Goal: Task Accomplishment & Management: Use online tool/utility

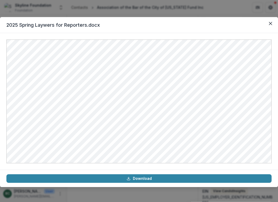
click at [104, 11] on div "2025 Spring Laywers for Reporters.docx Download" at bounding box center [139, 101] width 278 height 202
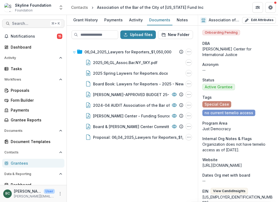
click at [33, 25] on span "Search..." at bounding box center [30, 23] width 36 height 5
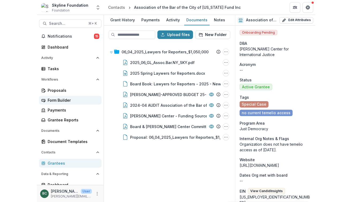
scroll to position [24, 0]
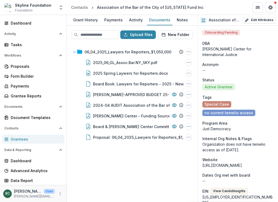
click at [24, 141] on div "Grantees" at bounding box center [35, 140] width 49 height 6
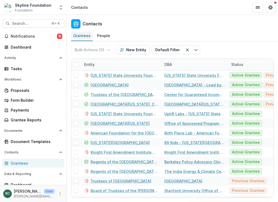
click at [85, 37] on div "Grantees" at bounding box center [82, 36] width 22 height 8
click at [194, 50] on polyline "Toggle menu" at bounding box center [195, 50] width 3 height 2
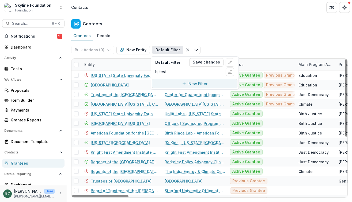
click at [202, 87] on button "New Filter" at bounding box center [194, 83] width 85 height 9
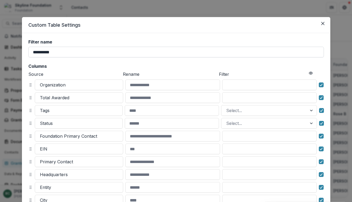
click at [114, 51] on input "**********" at bounding box center [175, 52] width 295 height 11
type input "**********"
click at [157, 99] on input at bounding box center [172, 97] width 95 height 11
click at [67, 68] on h2 "Columns" at bounding box center [175, 66] width 295 height 5
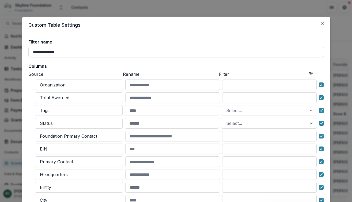
click at [164, 83] on input at bounding box center [172, 85] width 95 height 11
click at [197, 96] on input at bounding box center [172, 97] width 95 height 11
click at [258, 89] on input at bounding box center [269, 85] width 95 height 11
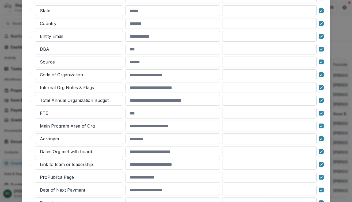
scroll to position [276, 0]
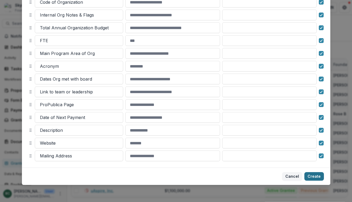
click at [278, 178] on button "Create" at bounding box center [314, 176] width 20 height 9
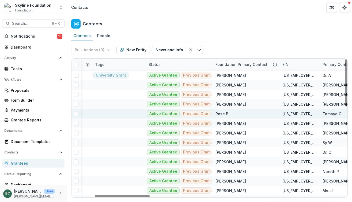
scroll to position [0, 157]
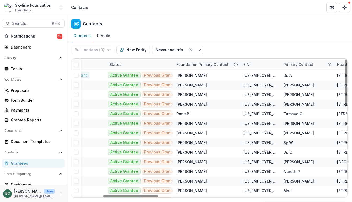
click at [153, 63] on div "Status" at bounding box center [139, 64] width 67 height 11
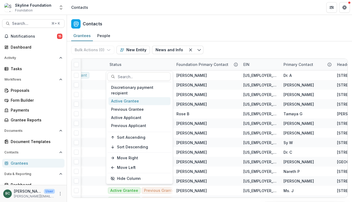
click at [133, 99] on div "Active Grantee" at bounding box center [139, 101] width 62 height 8
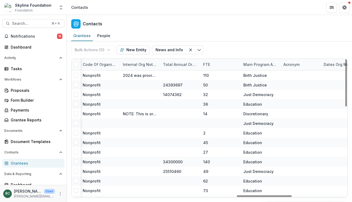
scroll to position [0, 883]
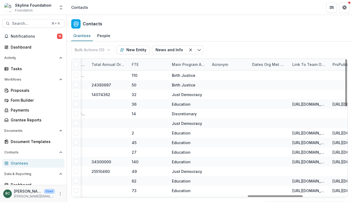
click at [199, 66] on div "Main Program Area of Org" at bounding box center [188, 65] width 40 height 6
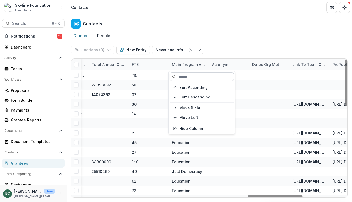
click at [193, 78] on input at bounding box center [201, 76] width 64 height 9
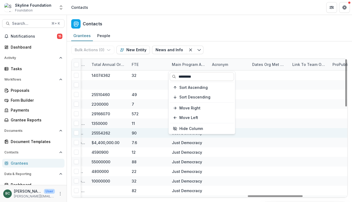
type input "*********"
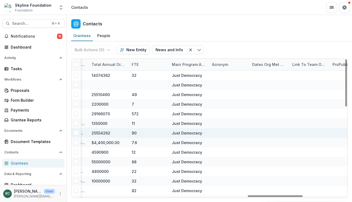
click at [259, 135] on div at bounding box center [269, 133] width 34 height 10
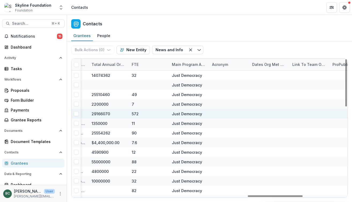
click at [230, 117] on div at bounding box center [229, 114] width 34 height 10
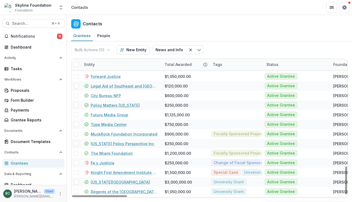
scroll to position [537, 0]
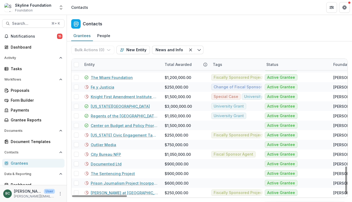
click at [79, 63] on div at bounding box center [76, 65] width 10 height 10
click at [78, 64] on span at bounding box center [76, 64] width 5 height 5
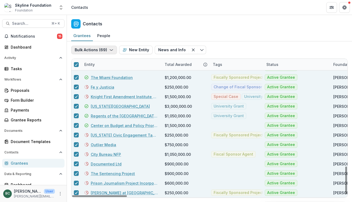
click at [111, 50] on icon "button" at bounding box center [111, 50] width 4 height 4
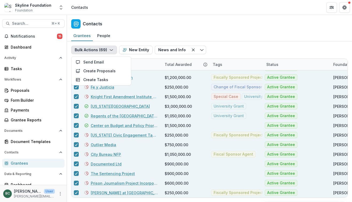
click at [157, 29] on div "Contacts" at bounding box center [209, 23] width 285 height 16
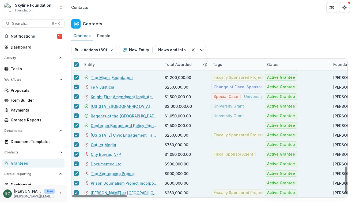
click at [148, 16] on div "Contacts" at bounding box center [209, 23] width 285 height 16
click at [76, 65] on polyline at bounding box center [76, 65] width 2 height 2
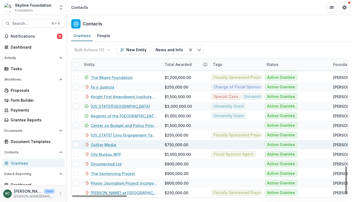
click at [77, 146] on span at bounding box center [76, 144] width 5 height 5
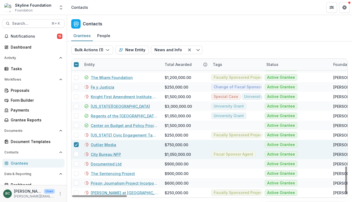
click at [78, 153] on span at bounding box center [76, 154] width 5 height 5
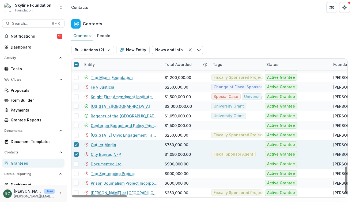
click at [77, 164] on span at bounding box center [76, 164] width 5 height 5
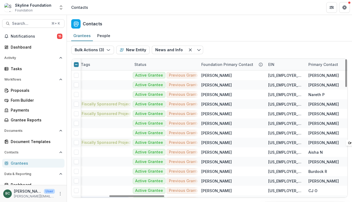
scroll to position [0, 0]
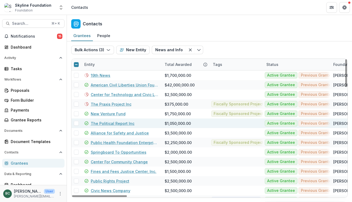
click at [76, 124] on span at bounding box center [76, 123] width 5 height 5
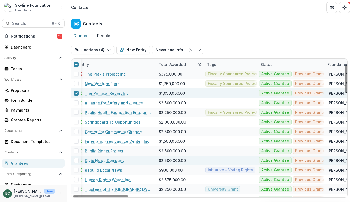
scroll to position [30, 0]
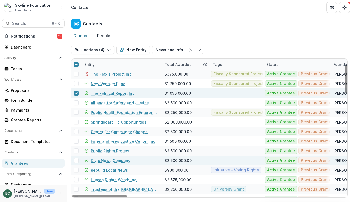
click at [75, 162] on span at bounding box center [76, 160] width 5 height 5
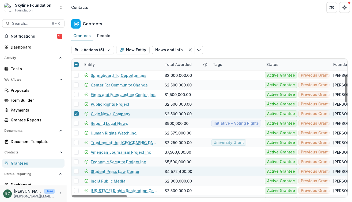
scroll to position [78, 0]
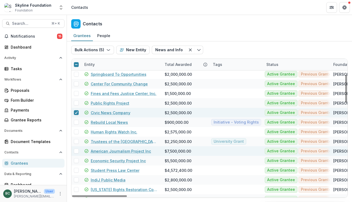
click at [76, 150] on span at bounding box center [76, 151] width 5 height 5
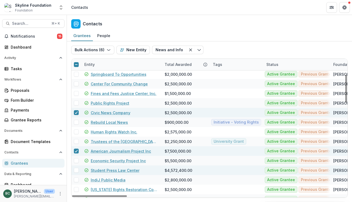
click at [77, 169] on span at bounding box center [76, 170] width 5 height 5
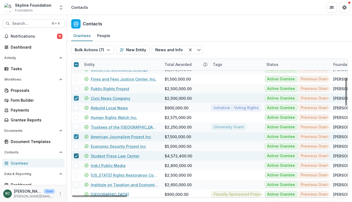
scroll to position [93, 0]
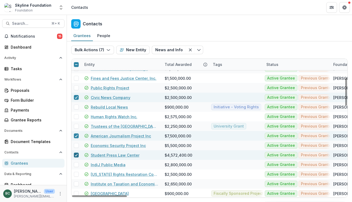
click at [76, 156] on polyline at bounding box center [76, 155] width 2 height 2
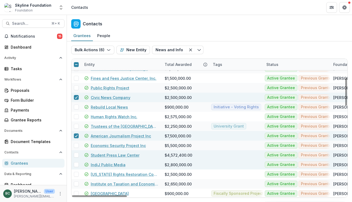
click at [76, 164] on span at bounding box center [76, 165] width 5 height 5
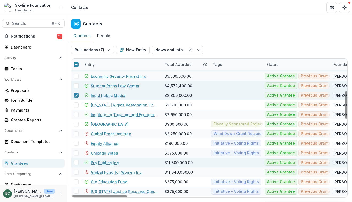
scroll to position [163, 0]
click at [76, 165] on span at bounding box center [76, 162] width 5 height 5
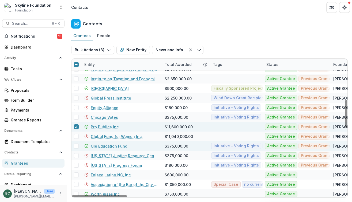
scroll to position [206, 0]
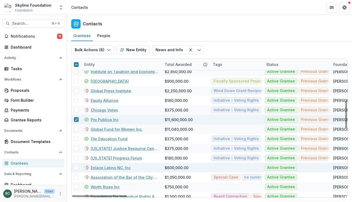
click at [77, 167] on span at bounding box center [76, 167] width 5 height 5
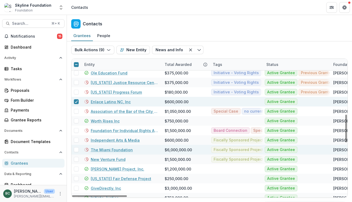
scroll to position [283, 0]
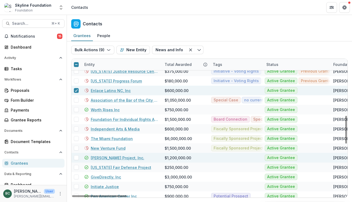
click at [76, 159] on span at bounding box center [76, 158] width 5 height 5
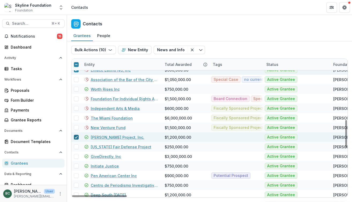
scroll to position [304, 0]
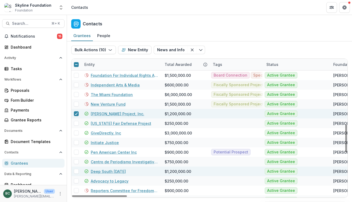
click at [78, 173] on span at bounding box center [76, 171] width 5 height 5
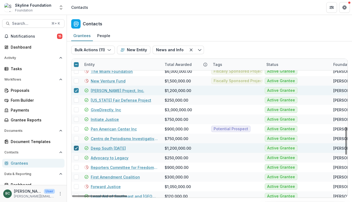
scroll to position [352, 0]
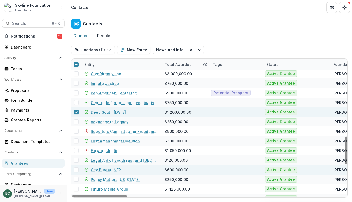
click at [76, 171] on span at bounding box center [76, 170] width 5 height 5
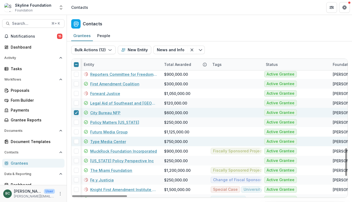
scroll to position [445, 1]
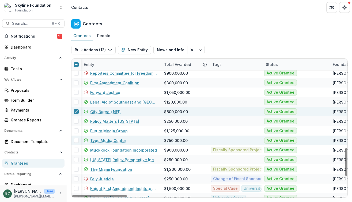
click at [76, 142] on span at bounding box center [76, 140] width 5 height 5
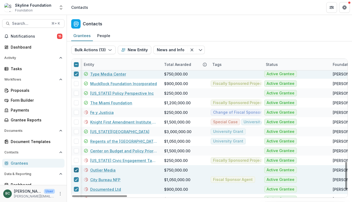
scroll to position [537, 1]
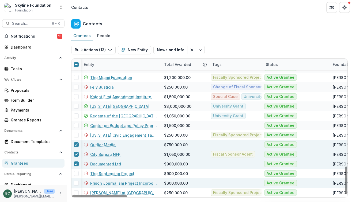
click at [78, 183] on span at bounding box center [76, 183] width 5 height 5
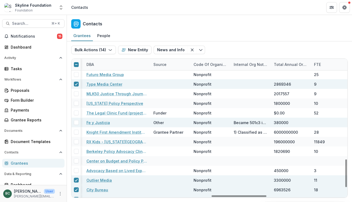
scroll to position [501, 701]
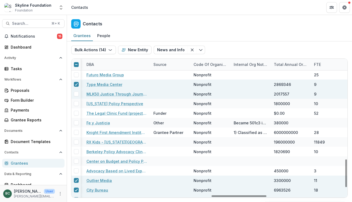
click at [76, 95] on span at bounding box center [76, 94] width 5 height 5
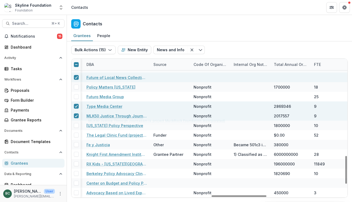
scroll to position [477, 701]
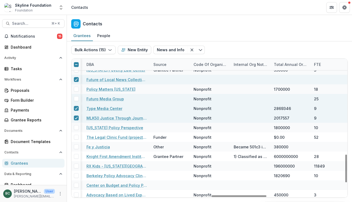
click at [77, 97] on span at bounding box center [76, 99] width 5 height 5
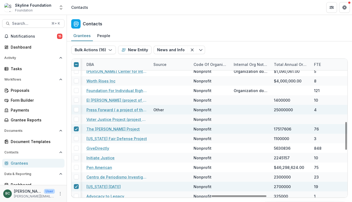
scroll to position [306, 701]
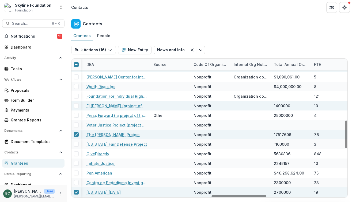
click at [76, 107] on span at bounding box center [76, 105] width 5 height 5
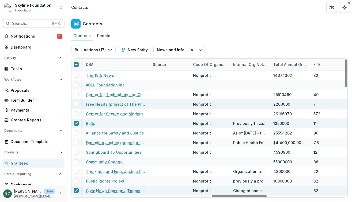
scroll to position [0, 702]
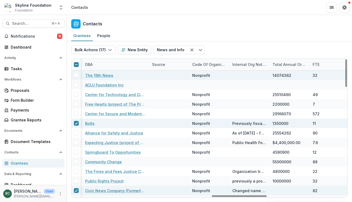
click at [78, 76] on span at bounding box center [76, 75] width 5 height 5
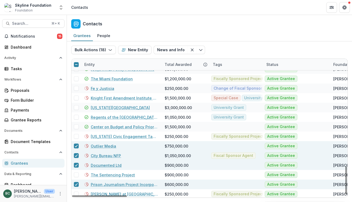
scroll to position [537, 0]
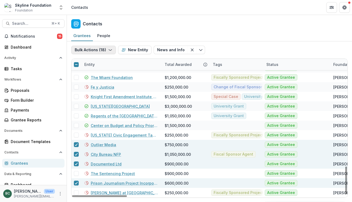
click at [109, 49] on icon "button" at bounding box center [110, 50] width 4 height 4
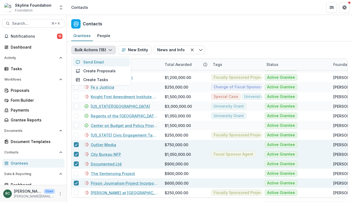
click at [103, 63] on button "Send Email" at bounding box center [100, 62] width 57 height 9
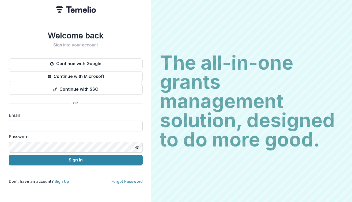
click at [76, 128] on input at bounding box center [76, 126] width 134 height 11
click at [0, 202] on com-1password-button at bounding box center [0, 202] width 0 height 0
type input "**********"
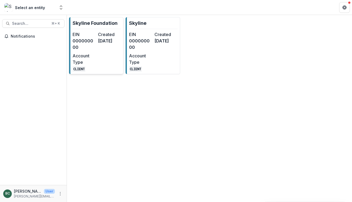
click at [90, 56] on dt "Account Type" at bounding box center [83, 59] width 23 height 13
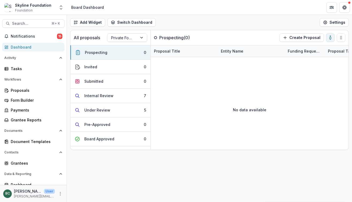
click at [27, 9] on span "Foundation" at bounding box center [24, 10] width 18 height 5
click at [60, 7] on icon "Open entity switcher" at bounding box center [60, 7] width 5 height 5
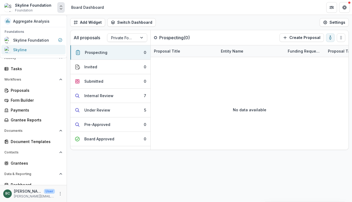
click at [37, 49] on div "Skyline" at bounding box center [34, 50] width 58 height 6
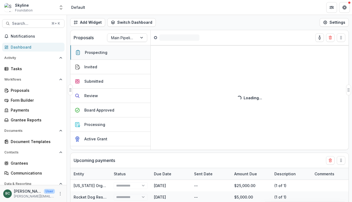
select select "**********"
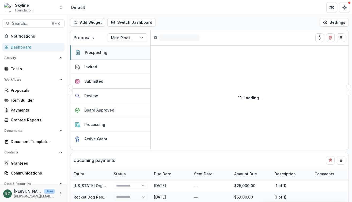
select select "**********"
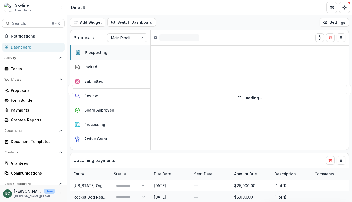
select select "**********"
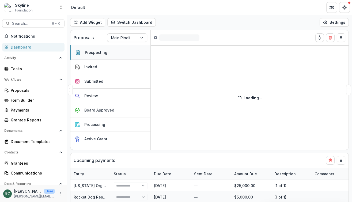
select select "**********"
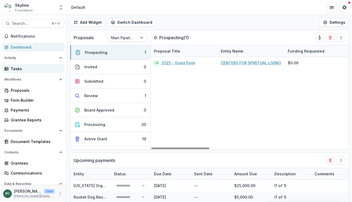
click at [31, 71] on div "Tasks" at bounding box center [35, 69] width 49 height 6
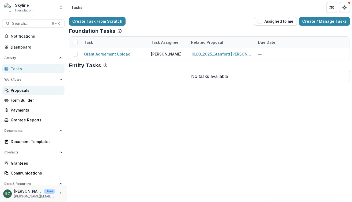
click at [29, 91] on div "Proposals" at bounding box center [35, 91] width 49 height 6
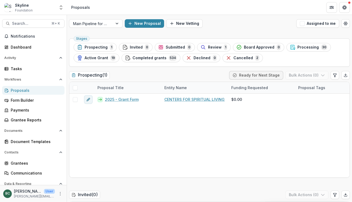
click at [23, 10] on span "Foundation" at bounding box center [24, 10] width 18 height 5
click at [60, 8] on icon "Open entity switcher" at bounding box center [60, 7] width 5 height 5
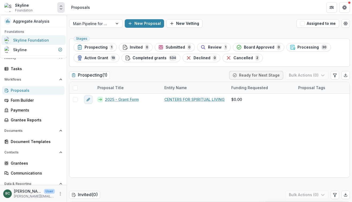
click at [31, 40] on div "Skyline Foundation" at bounding box center [31, 40] width 36 height 6
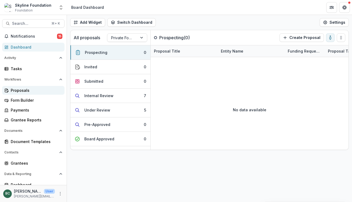
click at [32, 92] on div "Proposals" at bounding box center [35, 91] width 49 height 6
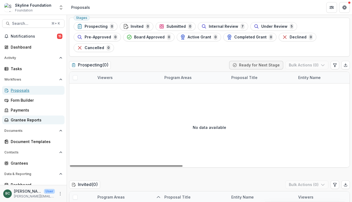
scroll to position [24, 0]
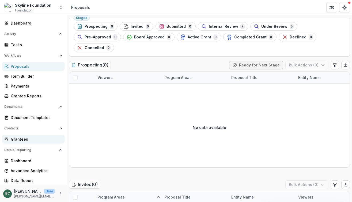
click at [29, 138] on div "Grantees" at bounding box center [35, 140] width 49 height 6
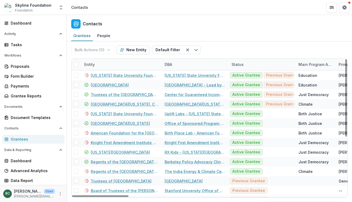
click at [45, 9] on div "Skyline Foundation Foundation" at bounding box center [33, 7] width 36 height 10
click at [57, 10] on div "Skyline Foundation Foundation Aggregate Analysis Foundations Skyline Foundation…" at bounding box center [33, 7] width 63 height 11
click at [60, 8] on icon "Open entity switcher" at bounding box center [60, 7] width 5 height 5
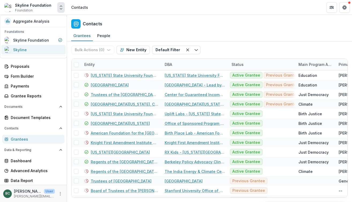
click at [28, 50] on div "Skyline" at bounding box center [34, 50] width 58 height 6
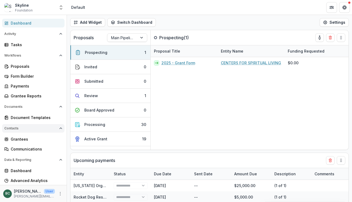
select select "**********"
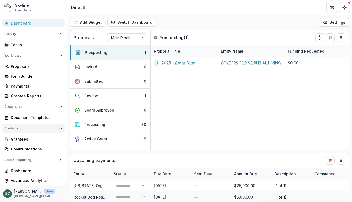
select select "**********"
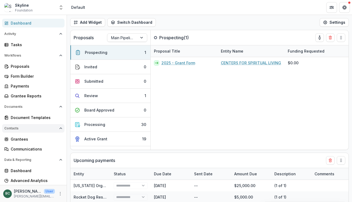
select select "**********"
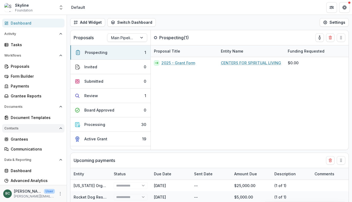
select select "**********"
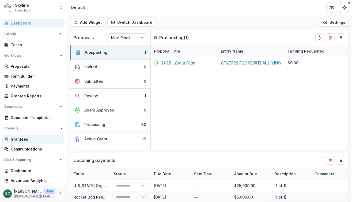
click at [44, 139] on div "Grantees" at bounding box center [35, 140] width 49 height 6
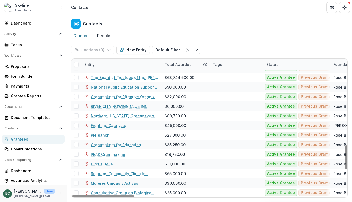
scroll to position [501, 0]
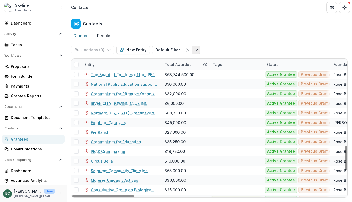
click at [194, 52] on icon "Toggle menu" at bounding box center [196, 50] width 4 height 4
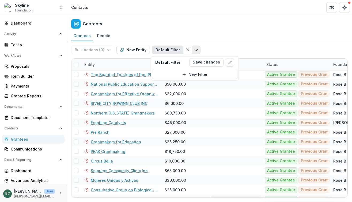
click at [196, 48] on button "Toggle menu" at bounding box center [196, 50] width 9 height 9
click at [160, 51] on button "Default Filter" at bounding box center [167, 50] width 31 height 9
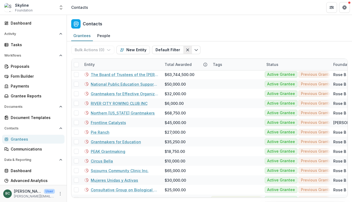
click at [185, 50] on icon "Clear filter" at bounding box center [187, 50] width 4 height 4
click at [186, 51] on icon "Toggle menu" at bounding box center [188, 50] width 4 height 4
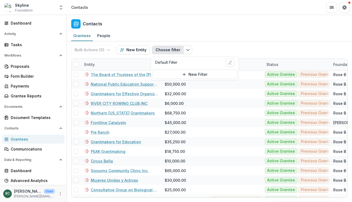
click at [168, 51] on button "Choose filter" at bounding box center [168, 50] width 32 height 9
click at [227, 65] on button "Edit filter" at bounding box center [229, 62] width 9 height 9
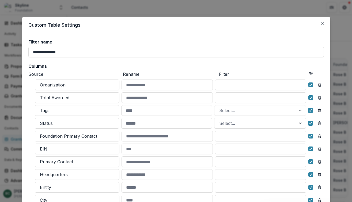
click at [260, 4] on div "**********" at bounding box center [176, 101] width 352 height 202
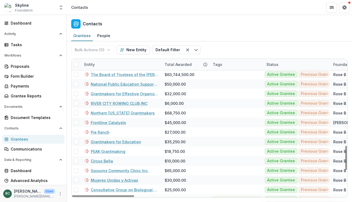
scroll to position [34, 0]
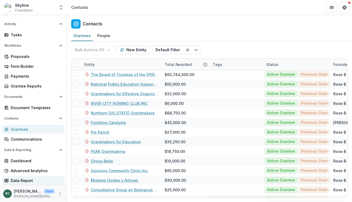
click at [19, 182] on div "Data Report" at bounding box center [35, 181] width 49 height 6
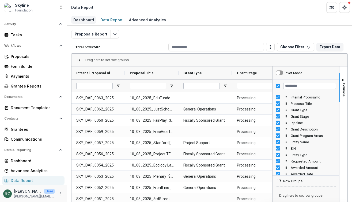
click at [90, 23] on div "Dashboard" at bounding box center [83, 20] width 25 height 8
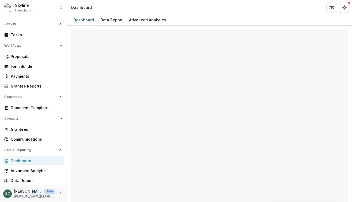
select select "**********"
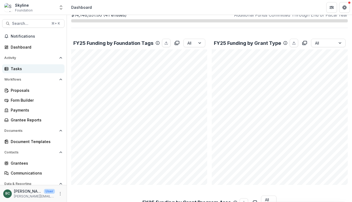
click at [31, 69] on div "Tasks" at bounding box center [35, 69] width 49 height 6
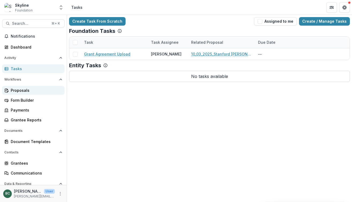
click at [32, 90] on div "Proposals" at bounding box center [35, 91] width 49 height 6
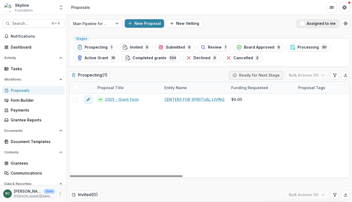
click at [302, 24] on span "button" at bounding box center [301, 23] width 5 height 5
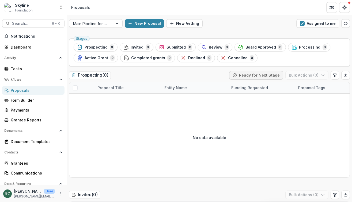
click at [30, 4] on div "Skyline" at bounding box center [24, 5] width 18 height 6
click at [50, 8] on div "Skyline Foundation" at bounding box center [29, 7] width 51 height 10
click at [59, 8] on icon "Open entity switcher" at bounding box center [60, 7] width 5 height 5
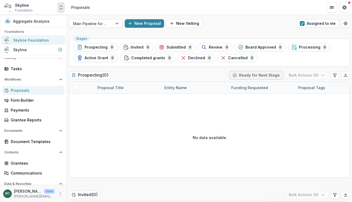
click at [32, 39] on div "Skyline Foundation" at bounding box center [31, 40] width 36 height 6
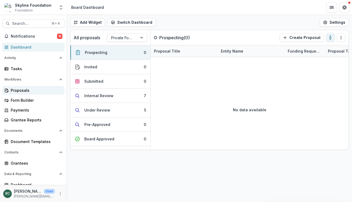
click at [38, 91] on div "Proposals" at bounding box center [35, 91] width 49 height 6
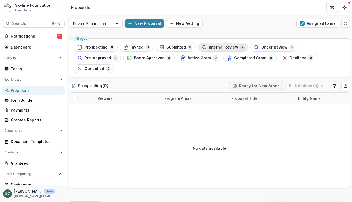
click at [231, 49] on span "Internal Review" at bounding box center [223, 47] width 29 height 5
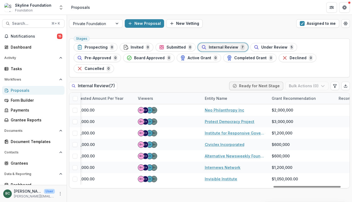
scroll to position [0, 881]
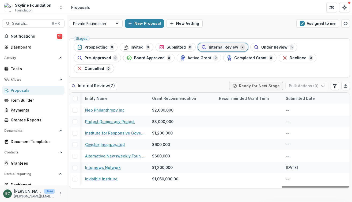
click at [20, 169] on div "Notifications 15 Dashboard Activity Tasks Workflows Proposals Form Builder Paym…" at bounding box center [33, 120] width 67 height 177
click at [24, 162] on div "Grantees" at bounding box center [35, 164] width 49 height 6
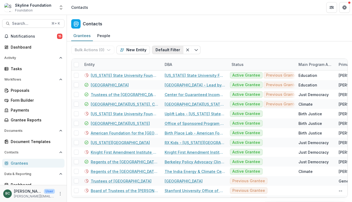
click at [173, 48] on button "Default Filter" at bounding box center [167, 50] width 31 height 9
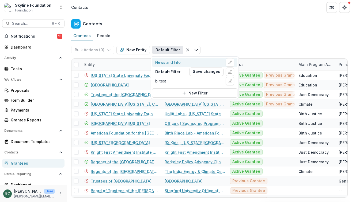
click at [178, 62] on div "News and Info" at bounding box center [167, 63] width 25 height 6
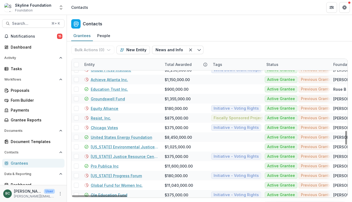
scroll to position [720, 0]
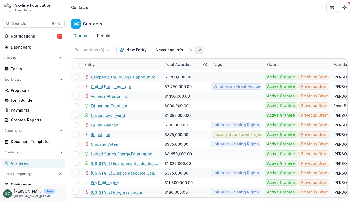
click at [197, 48] on icon "Toggle menu" at bounding box center [199, 50] width 4 height 4
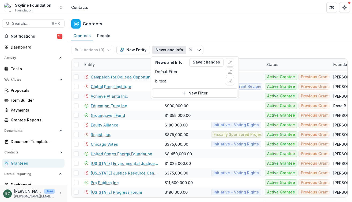
click at [225, 45] on div "Bulk Actions ( 0 ) Send Email Create Proposals Create Tasks New Entity News and…" at bounding box center [209, 49] width 276 height 17
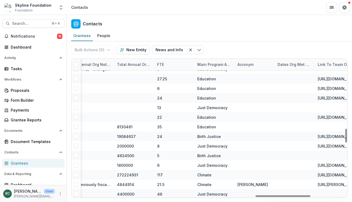
scroll to position [699, 922]
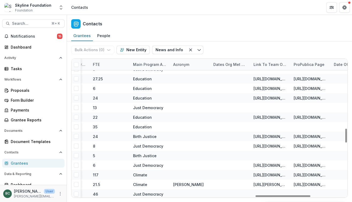
click at [155, 67] on div "Main Program Area of Org" at bounding box center [150, 65] width 40 height 6
click at [155, 77] on input at bounding box center [163, 76] width 64 height 9
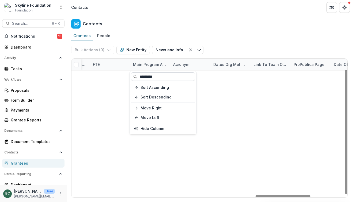
scroll to position [12, 922]
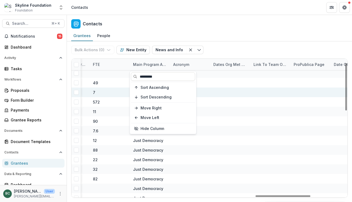
type input "*********"
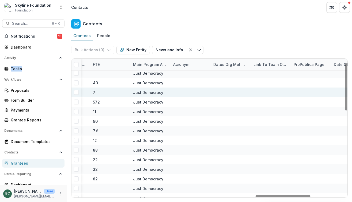
click at [226, 97] on div at bounding box center [230, 93] width 34 height 10
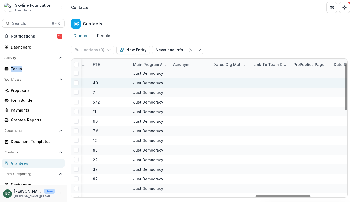
click at [193, 86] on div at bounding box center [190, 83] width 34 height 10
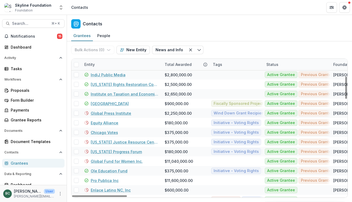
scroll to position [0, 0]
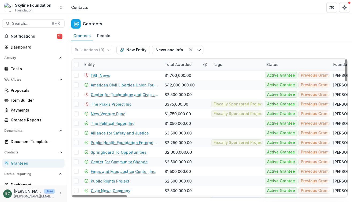
click at [282, 64] on div "Status" at bounding box center [296, 64] width 67 height 11
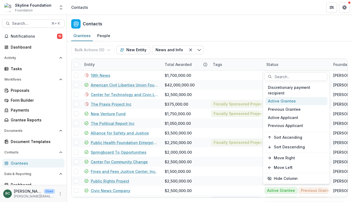
click at [290, 103] on div "Active Grantee" at bounding box center [296, 101] width 62 height 8
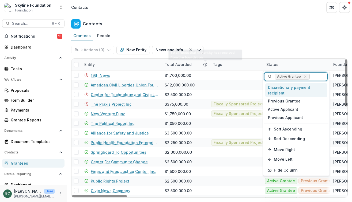
click at [245, 54] on div "Bulk Actions ( 0 ) Send Email Create Proposals Create Tasks New Entity News and…" at bounding box center [209, 49] width 276 height 17
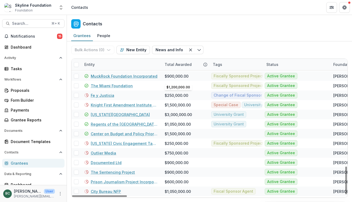
scroll to position [537, 0]
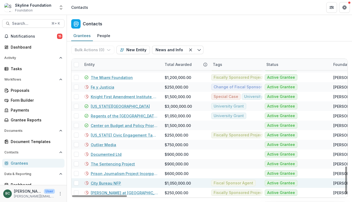
click at [76, 183] on span at bounding box center [76, 183] width 5 height 5
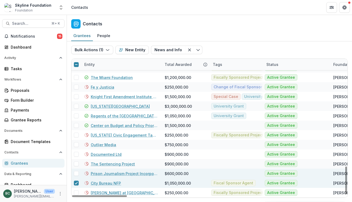
click at [76, 174] on span at bounding box center [76, 173] width 5 height 5
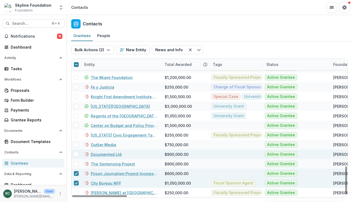
click at [76, 155] on span at bounding box center [76, 154] width 5 height 5
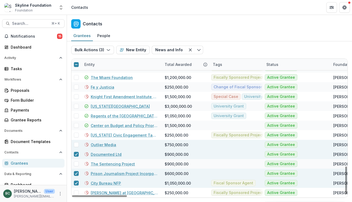
click at [77, 144] on span at bounding box center [76, 144] width 5 height 5
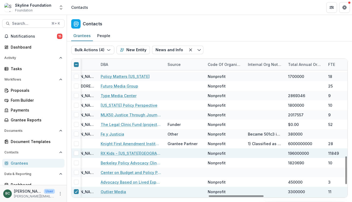
scroll to position [486, 686]
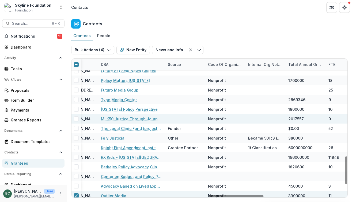
click at [77, 119] on span at bounding box center [76, 119] width 5 height 5
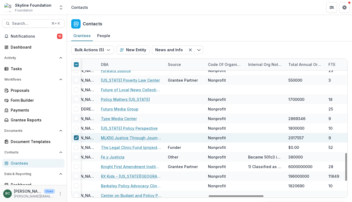
scroll to position [462, 686]
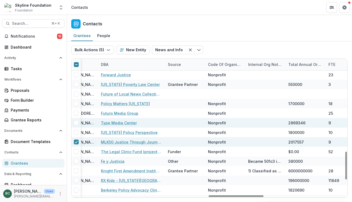
click at [77, 123] on span at bounding box center [76, 123] width 5 height 5
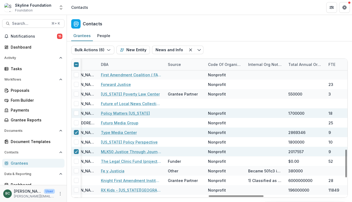
scroll to position [452, 686]
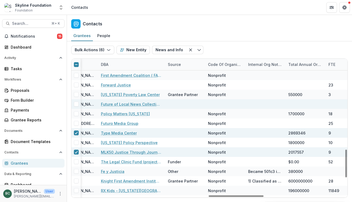
click at [78, 105] on span at bounding box center [76, 104] width 5 height 5
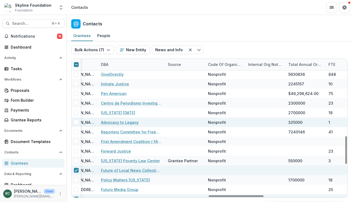
scroll to position [385, 686]
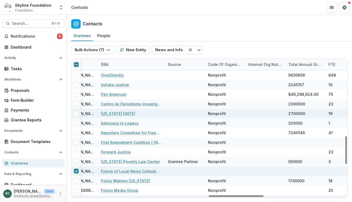
click at [75, 114] on span at bounding box center [76, 113] width 5 height 5
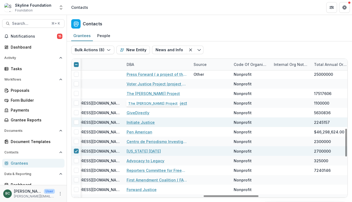
scroll to position [348, 660]
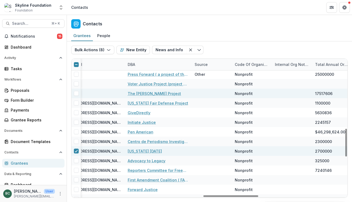
click at [77, 92] on span at bounding box center [76, 93] width 5 height 5
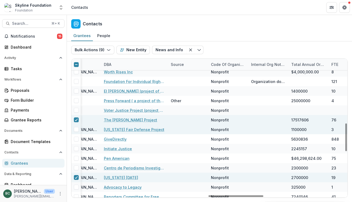
scroll to position [321, 686]
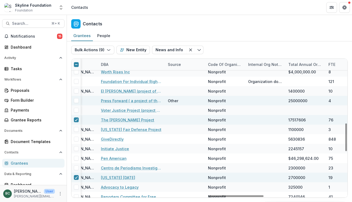
click at [75, 102] on span at bounding box center [76, 100] width 5 height 5
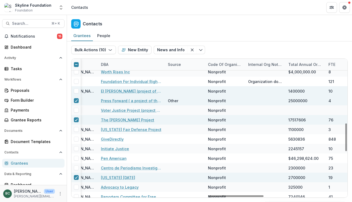
click at [76, 93] on span at bounding box center [76, 91] width 5 height 5
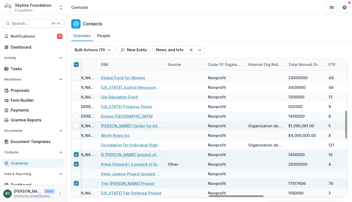
scroll to position [257, 686]
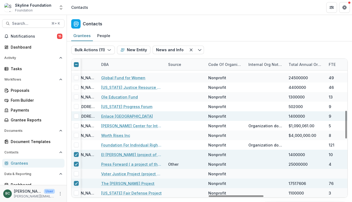
click at [79, 117] on div at bounding box center [75, 116] width 9 height 5
click at [76, 117] on span at bounding box center [76, 116] width 5 height 5
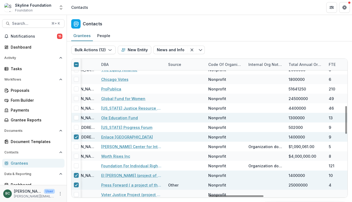
scroll to position [231, 686]
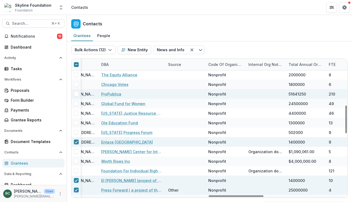
click at [77, 95] on span at bounding box center [76, 94] width 5 height 5
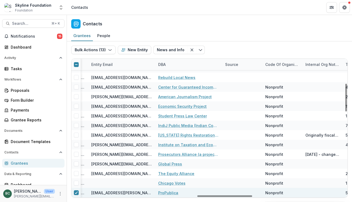
scroll to position [122, 629]
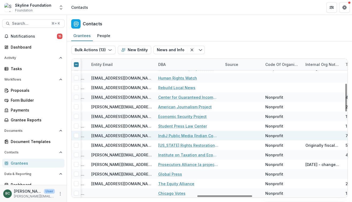
click at [74, 135] on span at bounding box center [76, 135] width 5 height 5
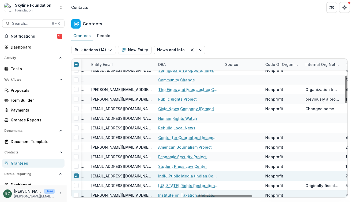
scroll to position [81, 629]
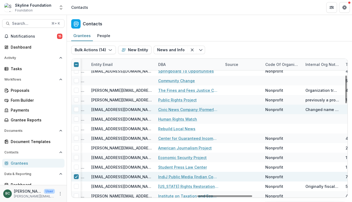
click at [77, 109] on span at bounding box center [76, 109] width 5 height 5
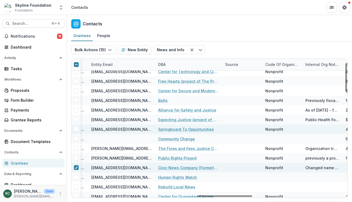
scroll to position [20, 629]
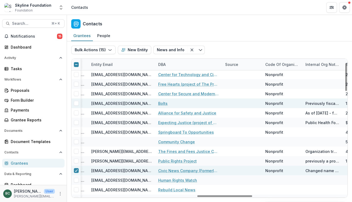
click at [77, 105] on span at bounding box center [76, 103] width 5 height 5
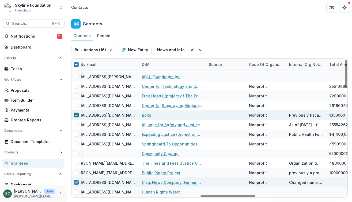
scroll to position [0, 646]
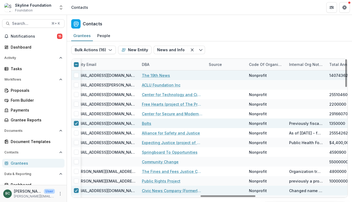
click at [75, 74] on span at bounding box center [76, 75] width 5 height 5
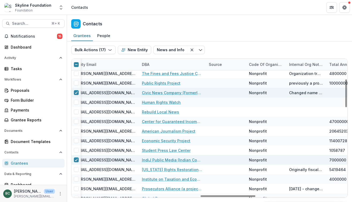
scroll to position [103, 646]
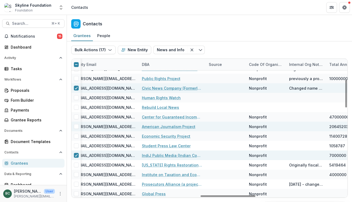
click at [76, 127] on span at bounding box center [76, 126] width 5 height 5
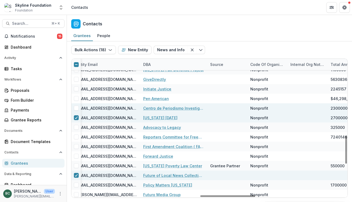
scroll to position [387, 644]
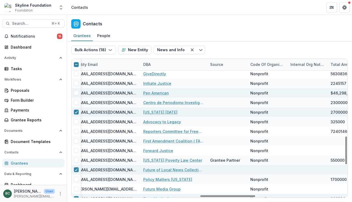
click at [75, 93] on span at bounding box center [76, 93] width 5 height 5
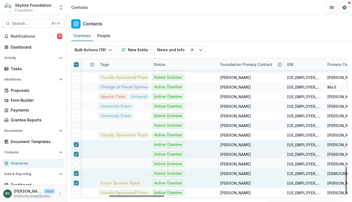
scroll to position [537, 0]
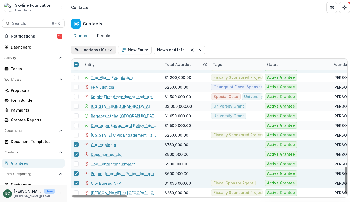
click at [109, 51] on polyline "button" at bounding box center [110, 50] width 3 height 1
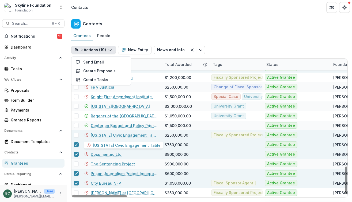
scroll to position [536, 0]
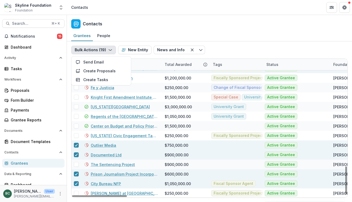
click at [218, 34] on div "Grantees People" at bounding box center [209, 36] width 285 height 11
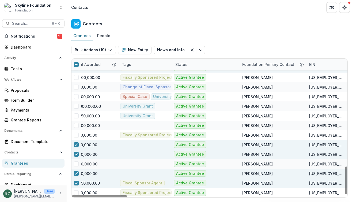
scroll to position [537, 0]
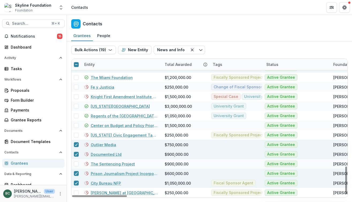
click at [76, 63] on icon at bounding box center [76, 64] width 3 height 3
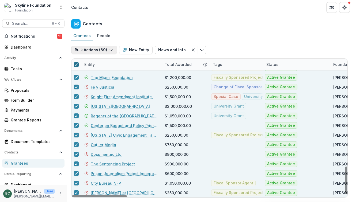
click at [105, 48] on button "Bulk Actions ( 69 )" at bounding box center [94, 50] width 46 height 9
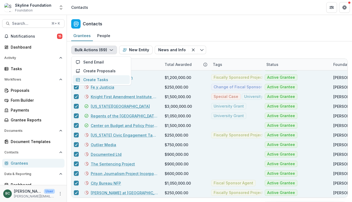
click at [101, 80] on button "Create Tasks" at bounding box center [100, 79] width 57 height 9
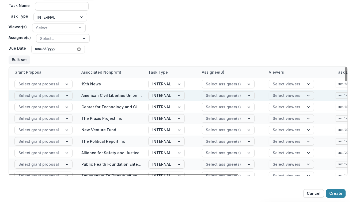
scroll to position [0, 0]
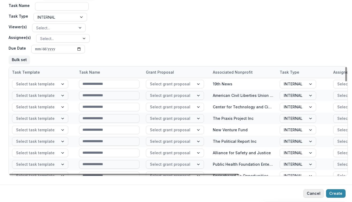
click at [318, 195] on button "Cancel" at bounding box center [313, 194] width 21 height 9
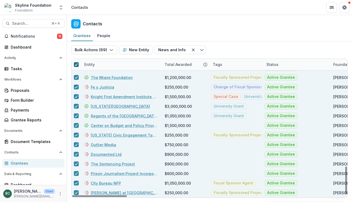
click at [77, 67] on div at bounding box center [76, 65] width 10 height 10
click at [76, 64] on icon at bounding box center [76, 64] width 3 height 3
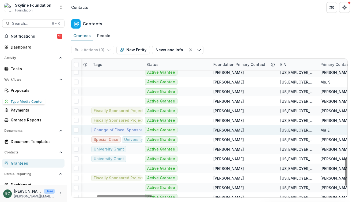
scroll to position [494, 145]
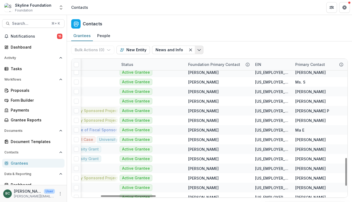
click at [197, 50] on polyline "Toggle menu" at bounding box center [198, 50] width 3 height 2
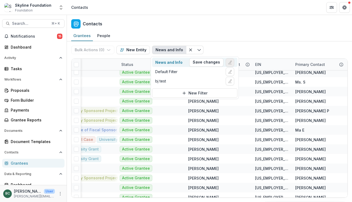
click at [228, 64] on icon "Edit filter" at bounding box center [229, 62] width 4 height 4
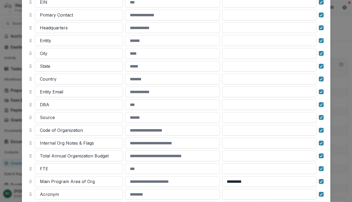
scroll to position [276, 0]
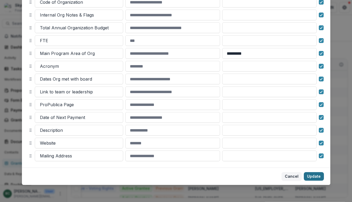
click at [315, 178] on button "Update" at bounding box center [313, 176] width 20 height 9
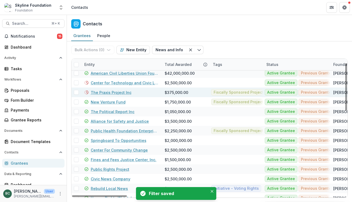
scroll to position [0, 0]
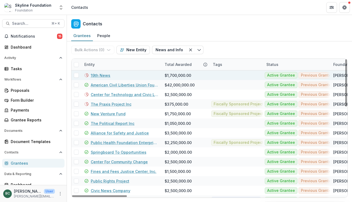
click at [75, 75] on span at bounding box center [76, 75] width 5 height 5
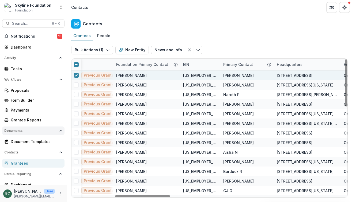
scroll to position [24, 0]
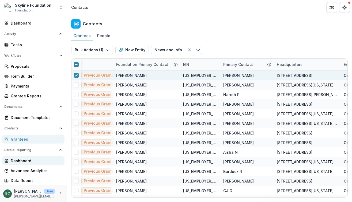
click at [31, 162] on div "Dashboard" at bounding box center [35, 161] width 49 height 6
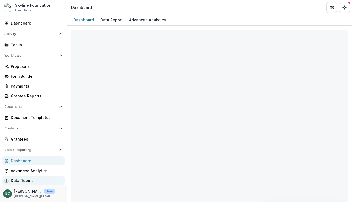
select select "**********"
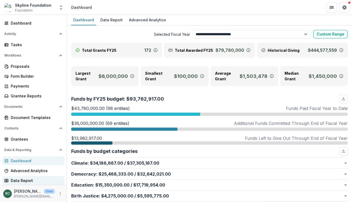
click at [25, 180] on div "Data Report" at bounding box center [35, 181] width 49 height 6
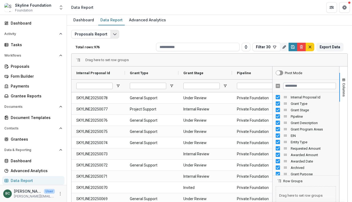
click at [115, 34] on button "Edit selected report" at bounding box center [114, 34] width 9 height 9
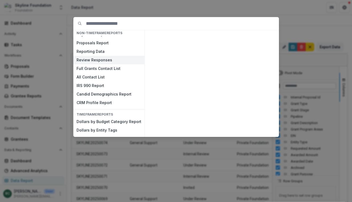
scroll to position [8, 0]
click at [101, 70] on button "Full Grants Contact List" at bounding box center [108, 69] width 71 height 9
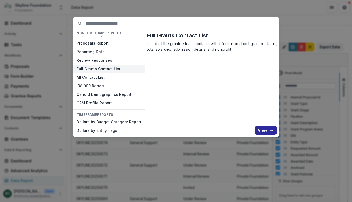
click at [263, 130] on button "View" at bounding box center [265, 130] width 22 height 9
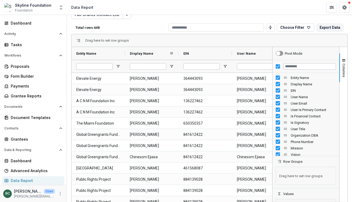
scroll to position [25, 0]
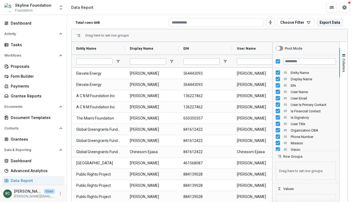
click at [170, 16] on div "Total rows: 648 Choose Filter Personal Filters Team Filters Temelio Filters Fil…" at bounding box center [209, 22] width 276 height 13
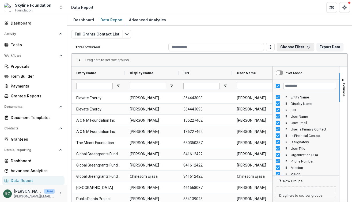
click at [292, 50] on button "Choose Filter" at bounding box center [294, 47] width 37 height 9
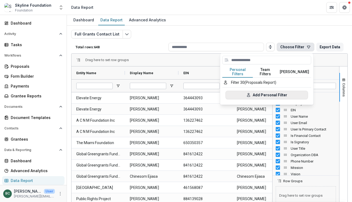
click at [253, 91] on button "Add Personal Filter" at bounding box center [266, 95] width 82 height 9
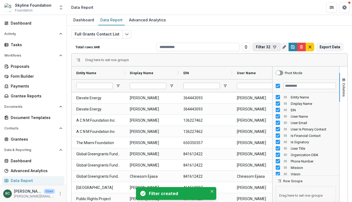
click at [274, 47] on icon "button" at bounding box center [274, 47] width 4 height 4
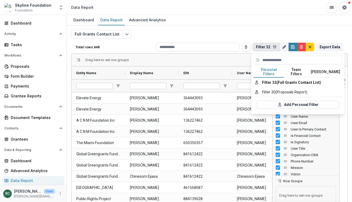
click at [295, 71] on button "Team Filters" at bounding box center [296, 72] width 25 height 11
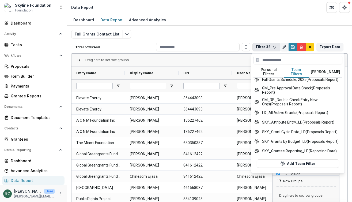
scroll to position [255, 0]
click at [265, 49] on button "Filter 32" at bounding box center [266, 47] width 28 height 9
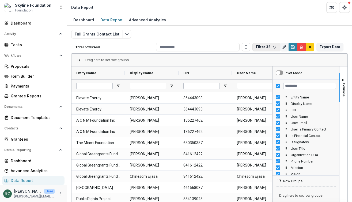
click at [269, 47] on button "Filter 32" at bounding box center [266, 47] width 28 height 9
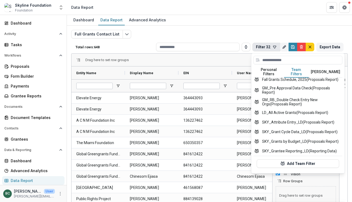
click at [267, 70] on button "Personal Filters" at bounding box center [268, 72] width 30 height 11
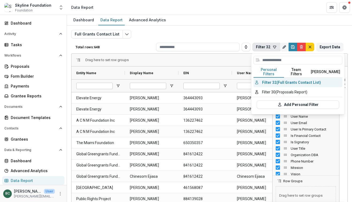
click at [276, 80] on button "Filter 32 (Full Grants Contact List)" at bounding box center [297, 83] width 89 height 10
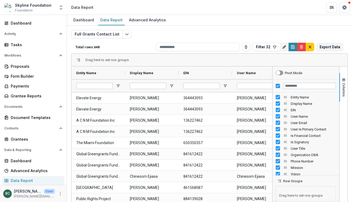
click at [118, 59] on span "Drag here to set row groups" at bounding box center [106, 60] width 43 height 4
click at [101, 85] on input "Entity Name Filter Input" at bounding box center [94, 86] width 36 height 6
click at [197, 68] on div "EIN" at bounding box center [203, 73] width 40 height 10
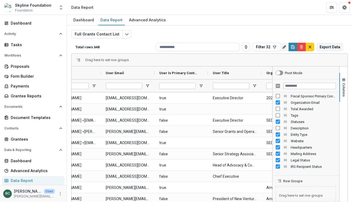
scroll to position [126, 0]
